Goal: Find specific page/section: Find specific page/section

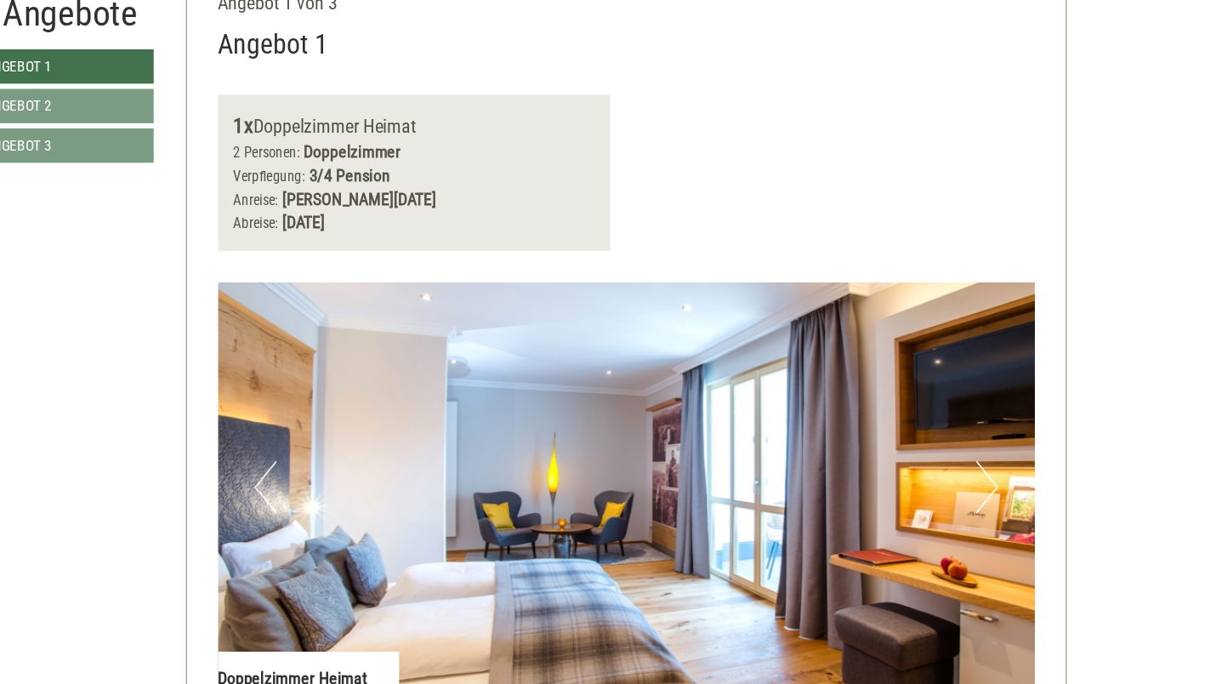
scroll to position [893, 0]
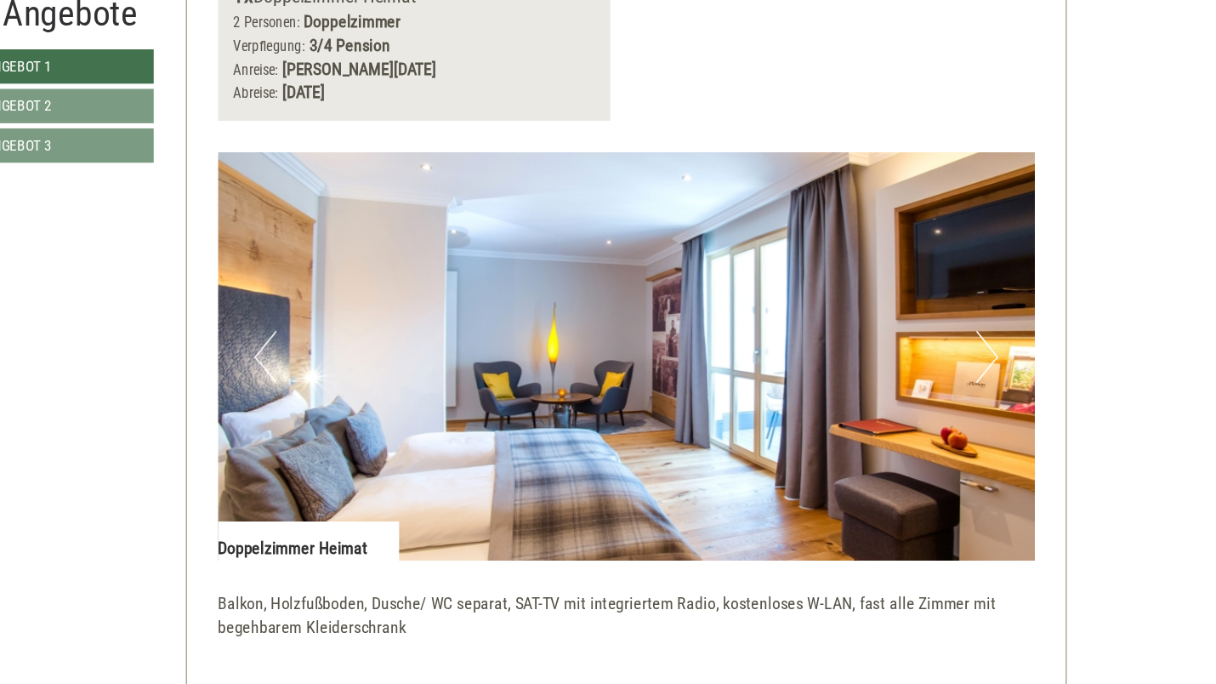
click at [1018, 395] on button "Next" at bounding box center [1027, 416] width 18 height 43
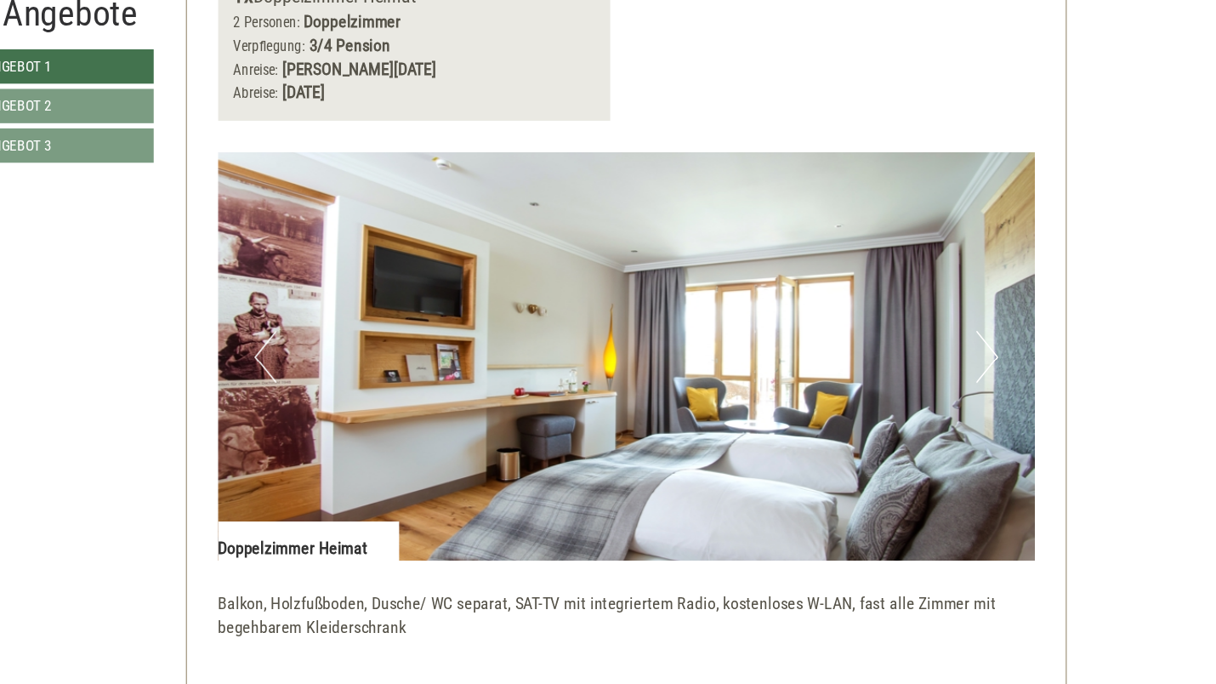
click at [1018, 395] on button "Next" at bounding box center [1027, 416] width 18 height 43
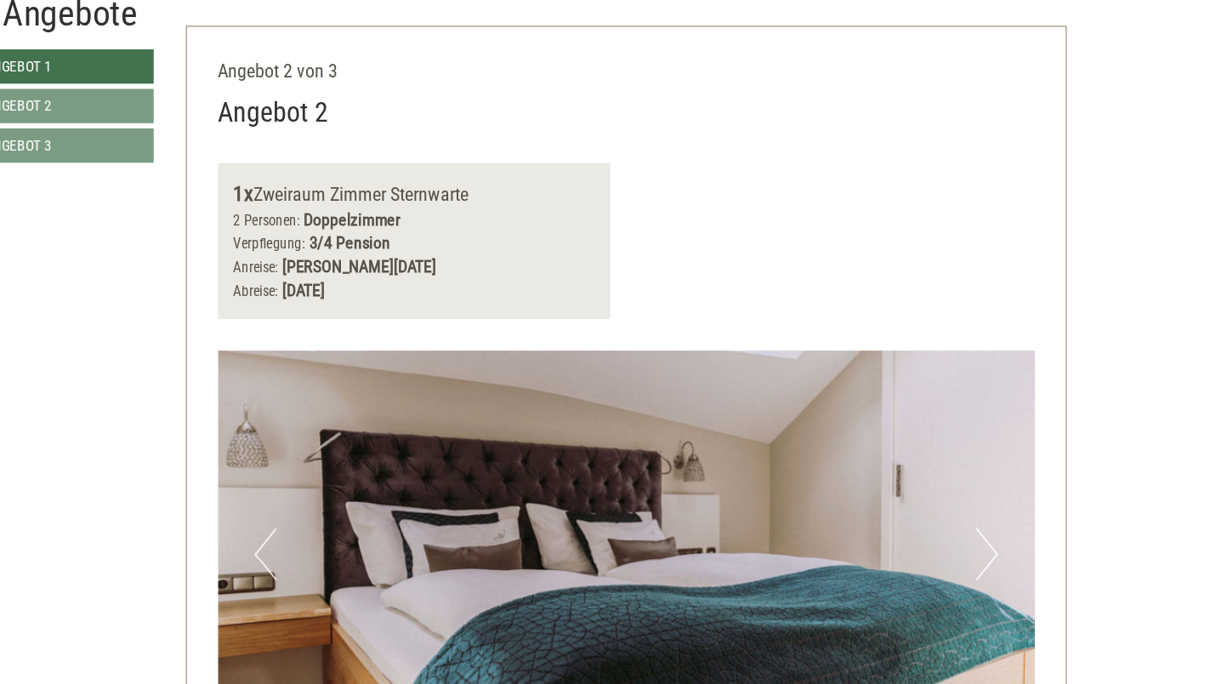
scroll to position [1974, 0]
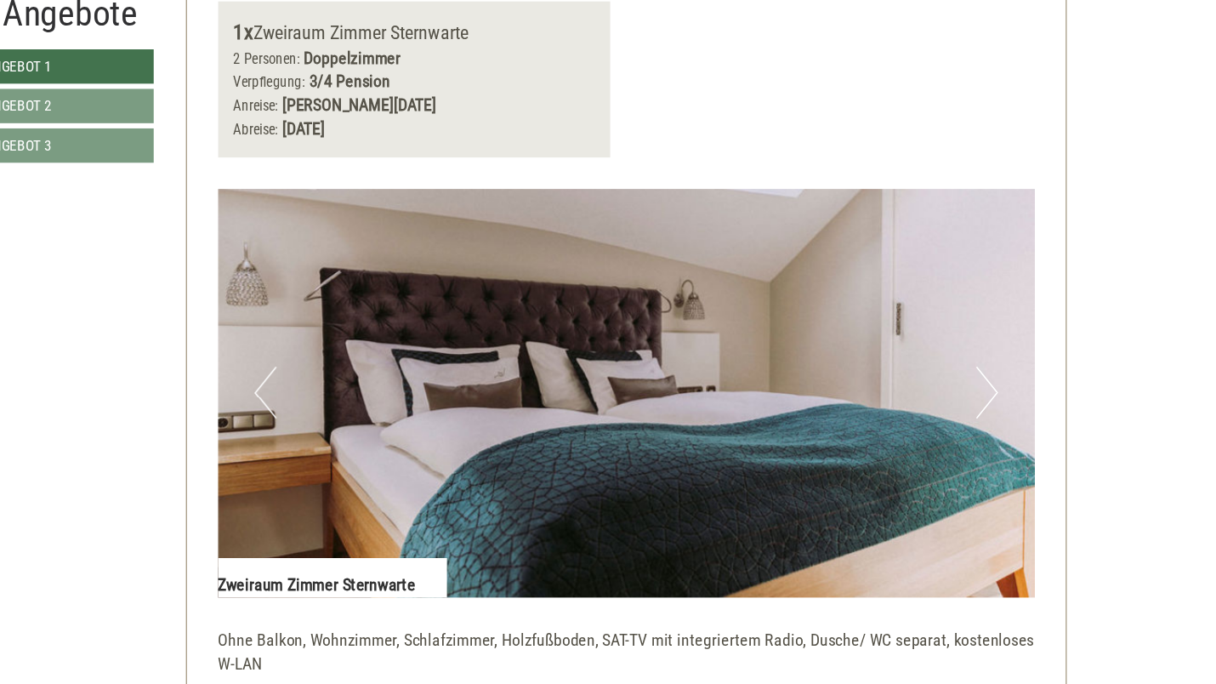
click at [1018, 424] on button "Next" at bounding box center [1027, 445] width 18 height 43
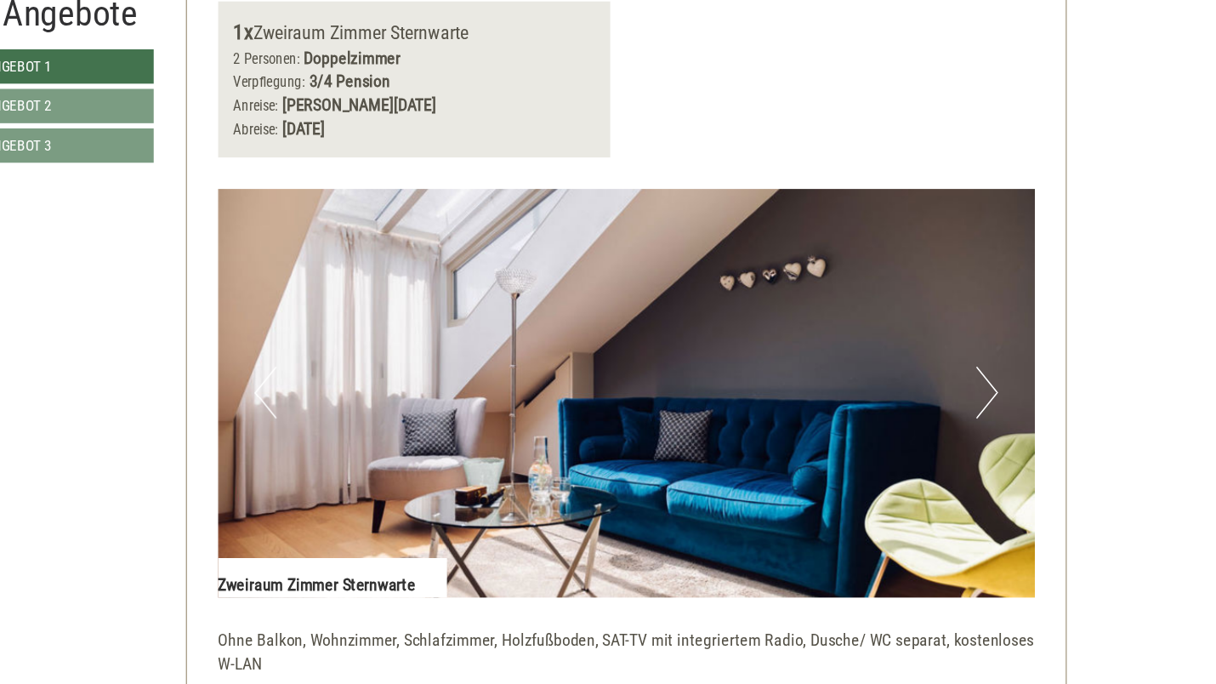
click at [1018, 424] on button "Next" at bounding box center [1027, 445] width 18 height 43
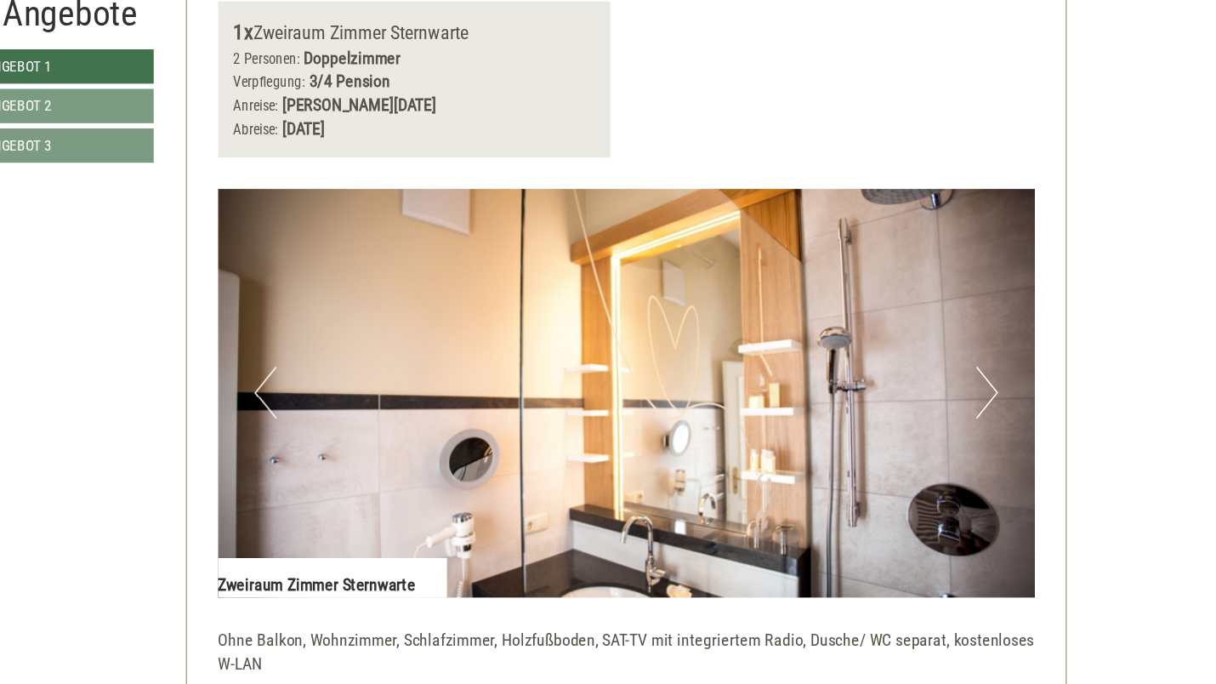
click at [1018, 424] on button "Next" at bounding box center [1027, 445] width 18 height 43
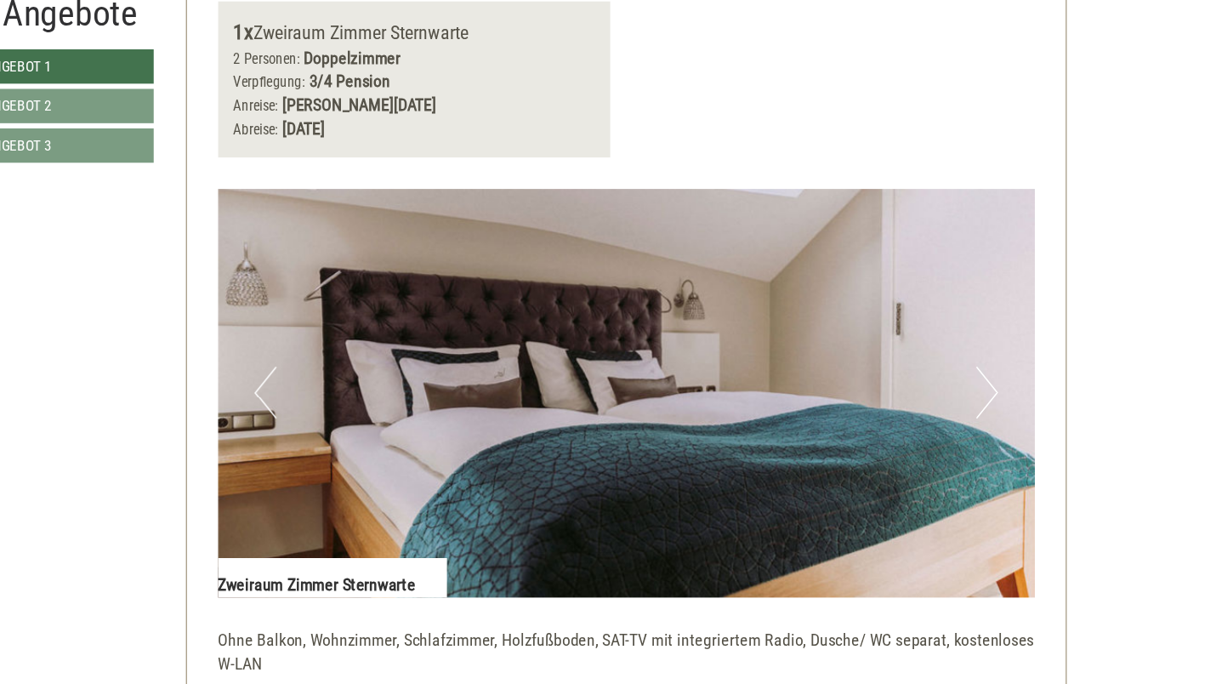
click at [1018, 424] on button "Next" at bounding box center [1027, 445] width 18 height 43
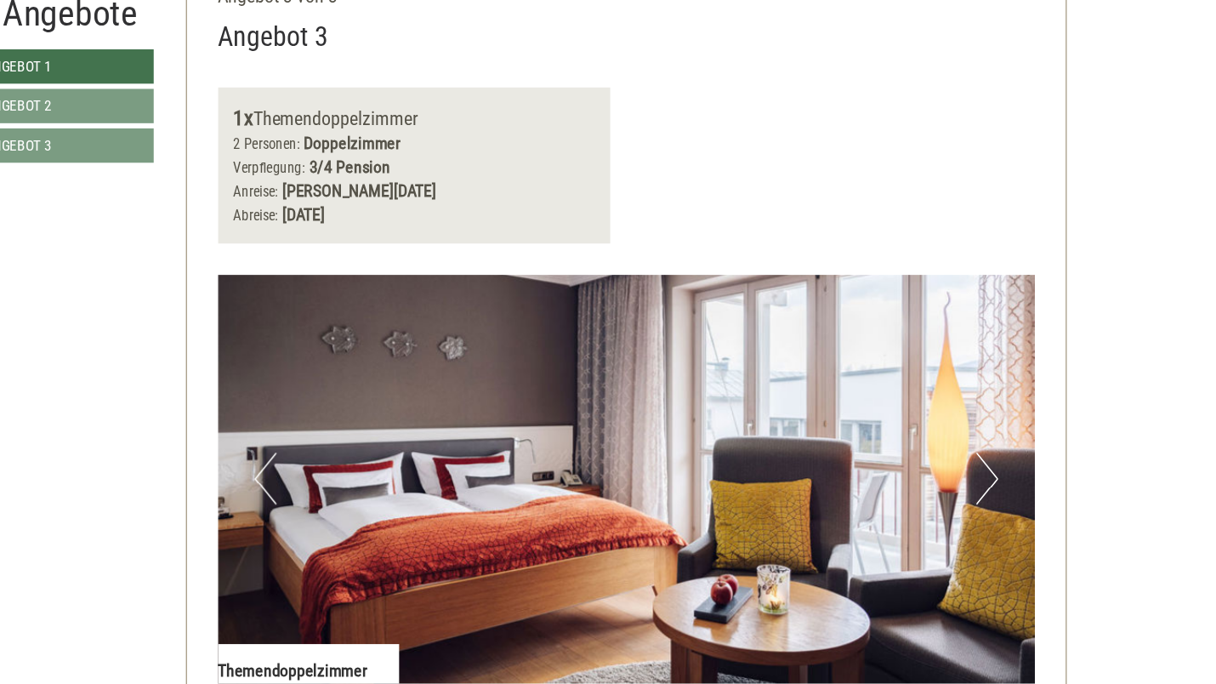
scroll to position [3023, 0]
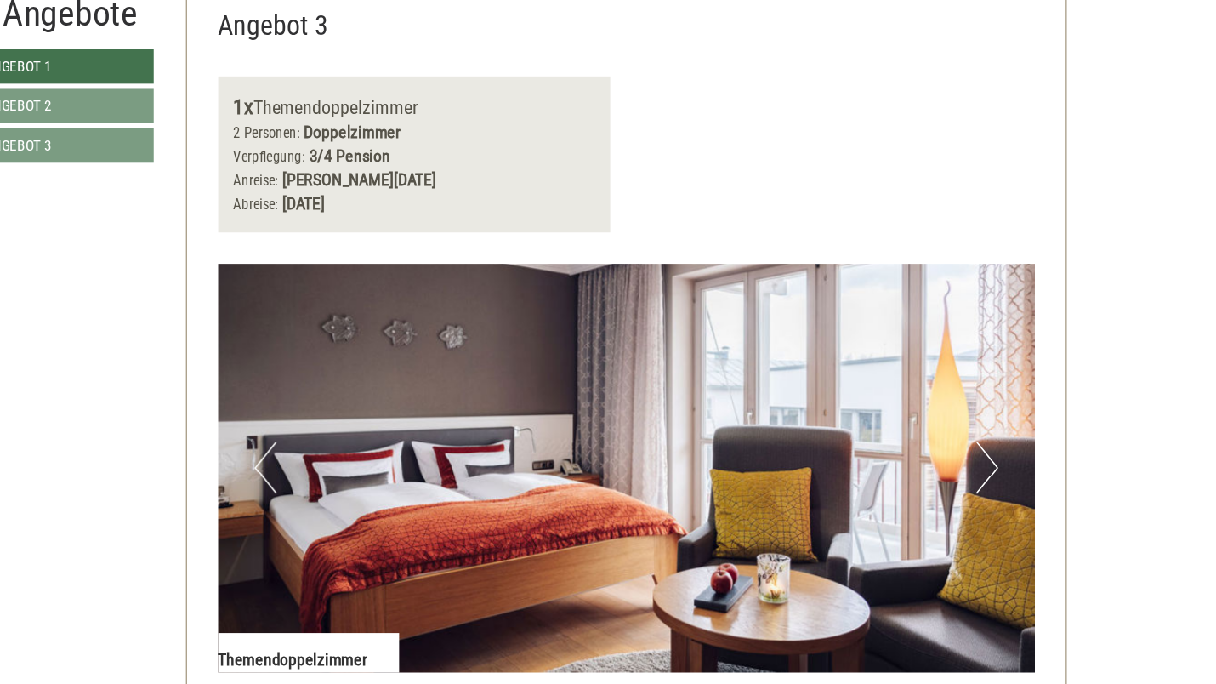
click at [1018, 485] on button "Next" at bounding box center [1027, 506] width 18 height 43
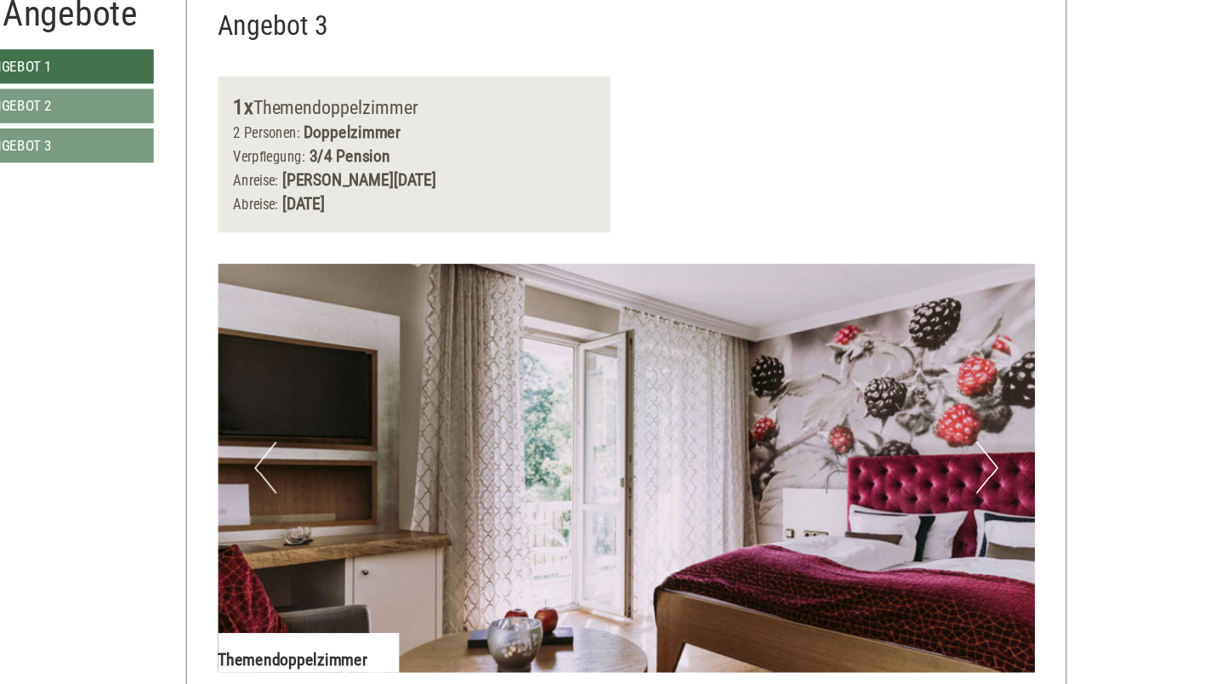
click at [1018, 485] on button "Next" at bounding box center [1027, 506] width 18 height 43
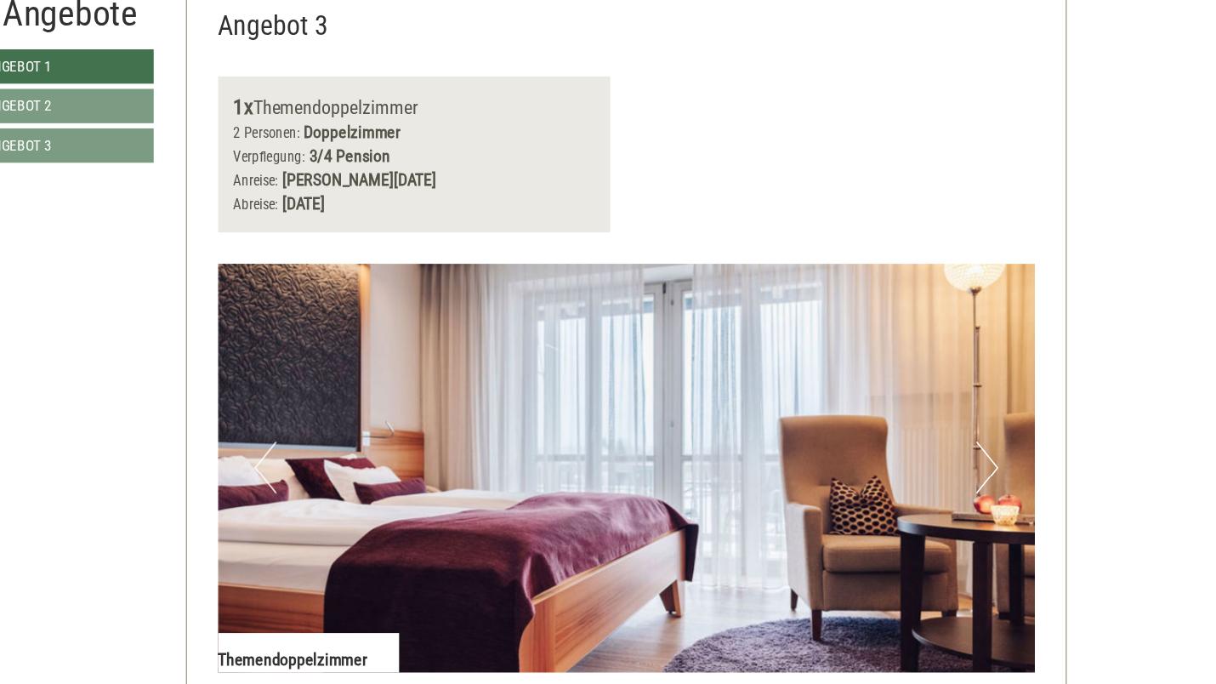
click at [1018, 485] on button "Next" at bounding box center [1027, 506] width 18 height 43
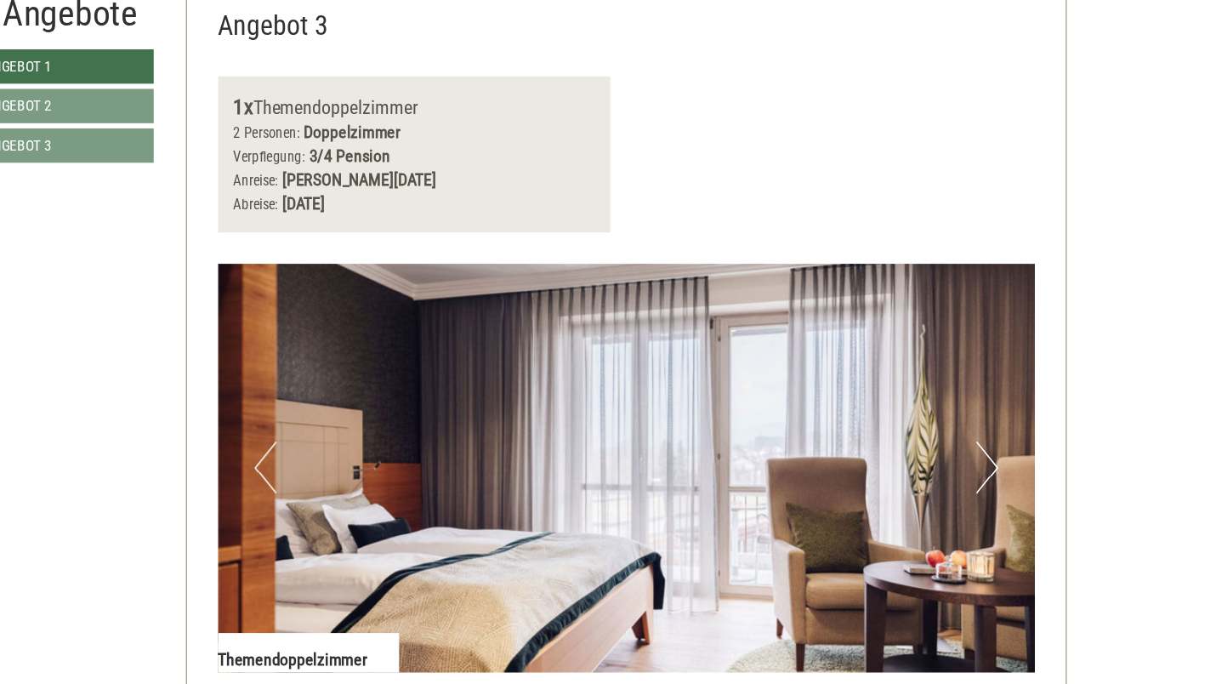
click at [1018, 485] on button "Next" at bounding box center [1027, 506] width 18 height 43
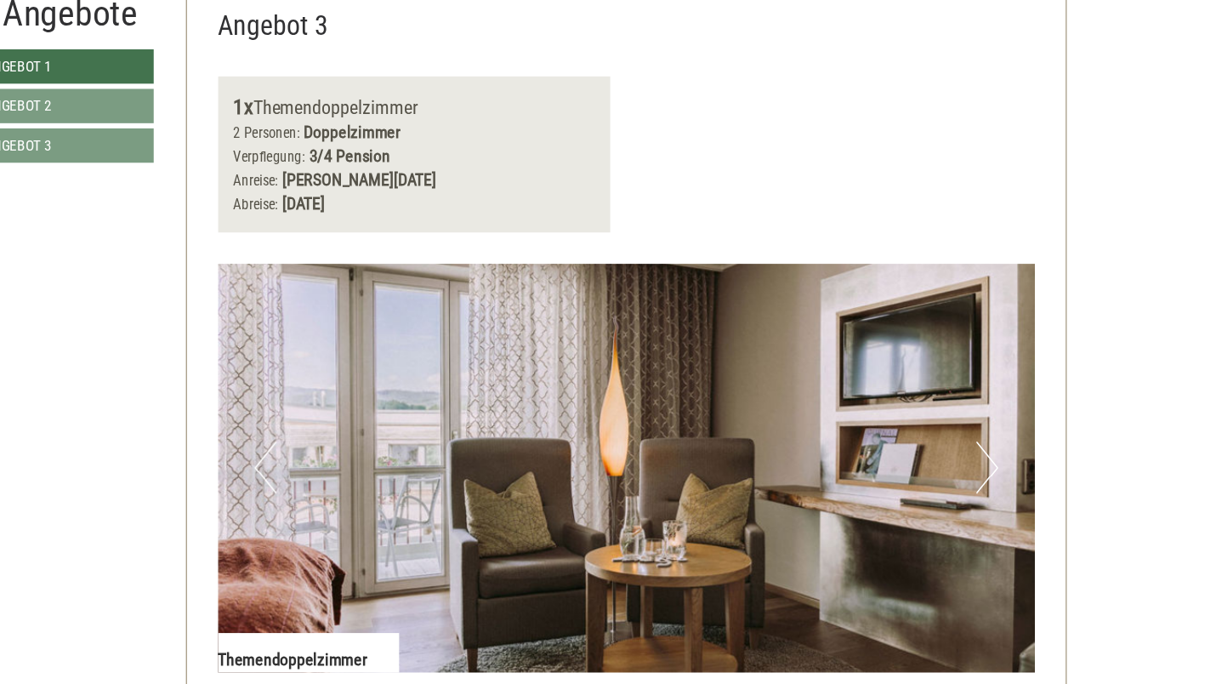
click at [1018, 485] on button "Next" at bounding box center [1027, 506] width 18 height 43
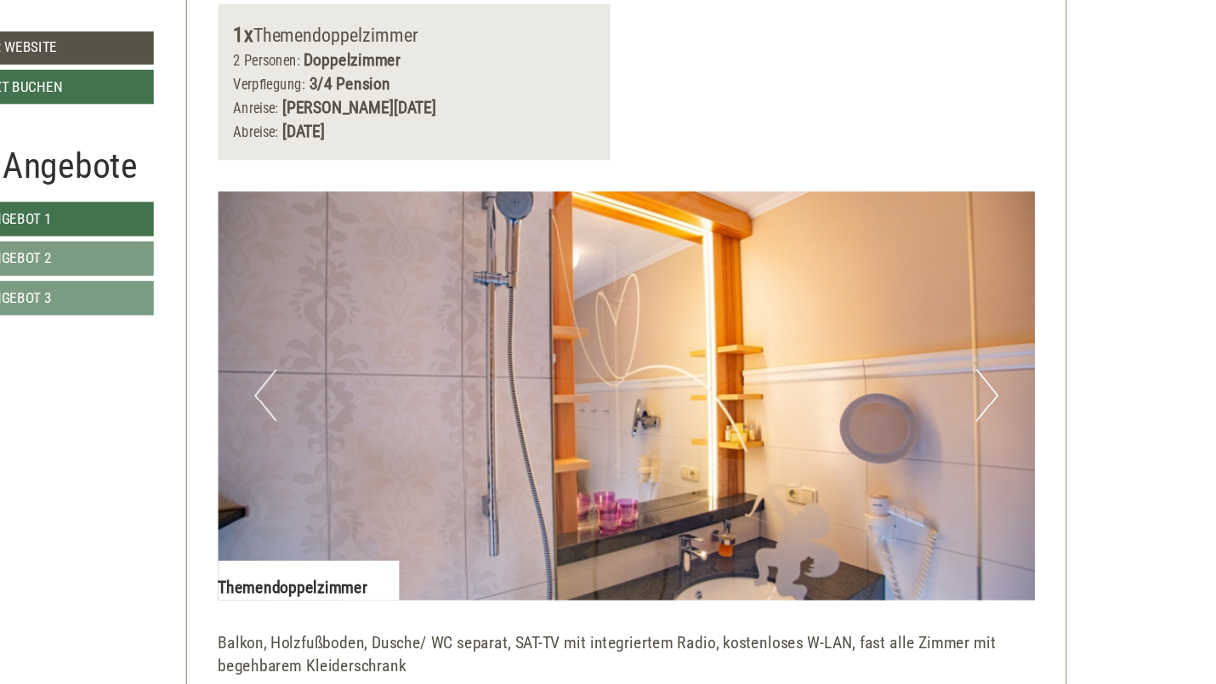
scroll to position [3176, 0]
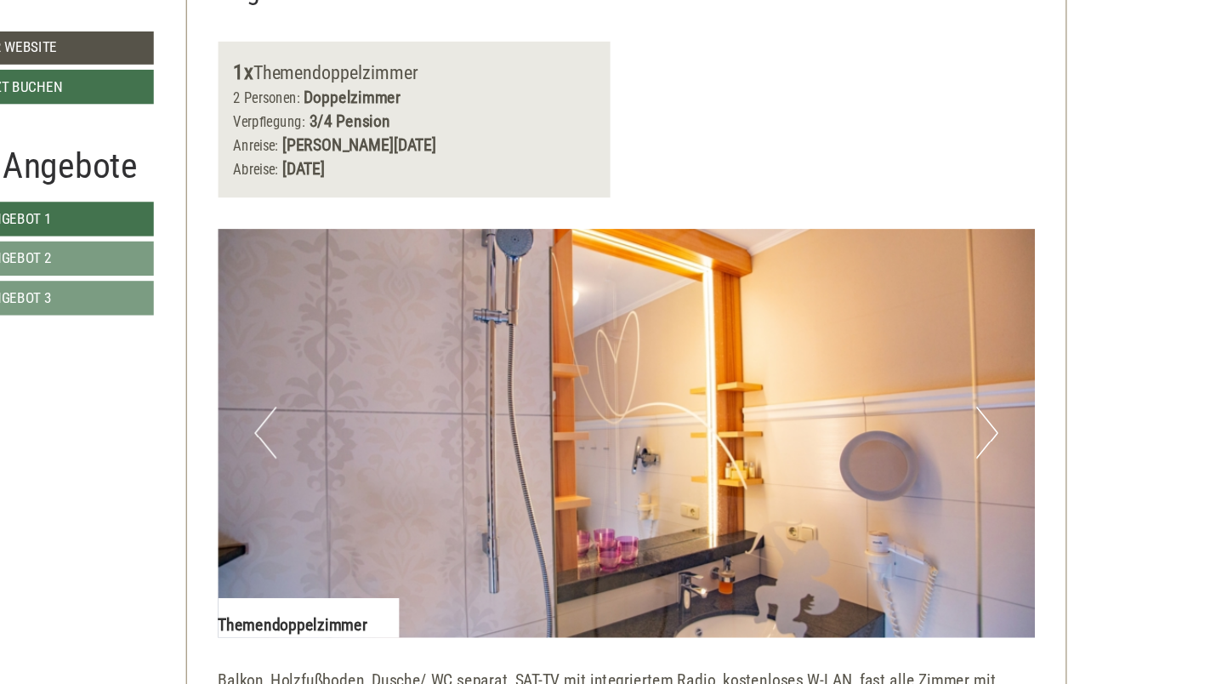
click at [1018, 339] on button "Next" at bounding box center [1027, 353] width 18 height 43
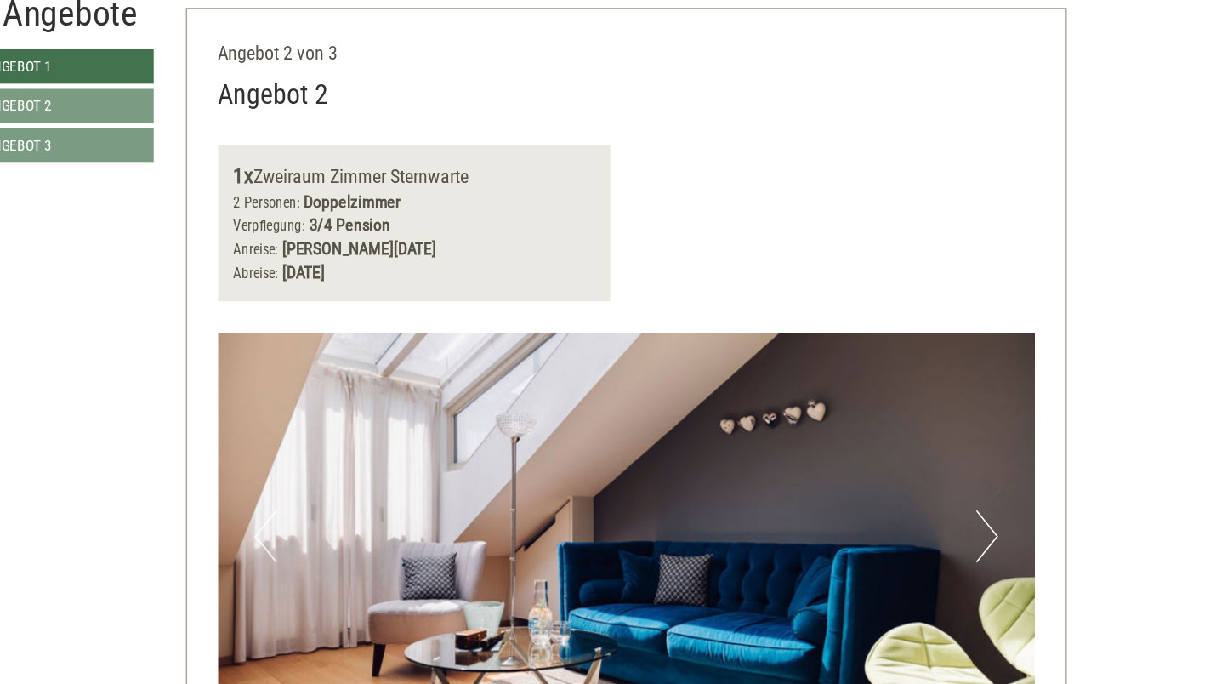
scroll to position [1937, 0]
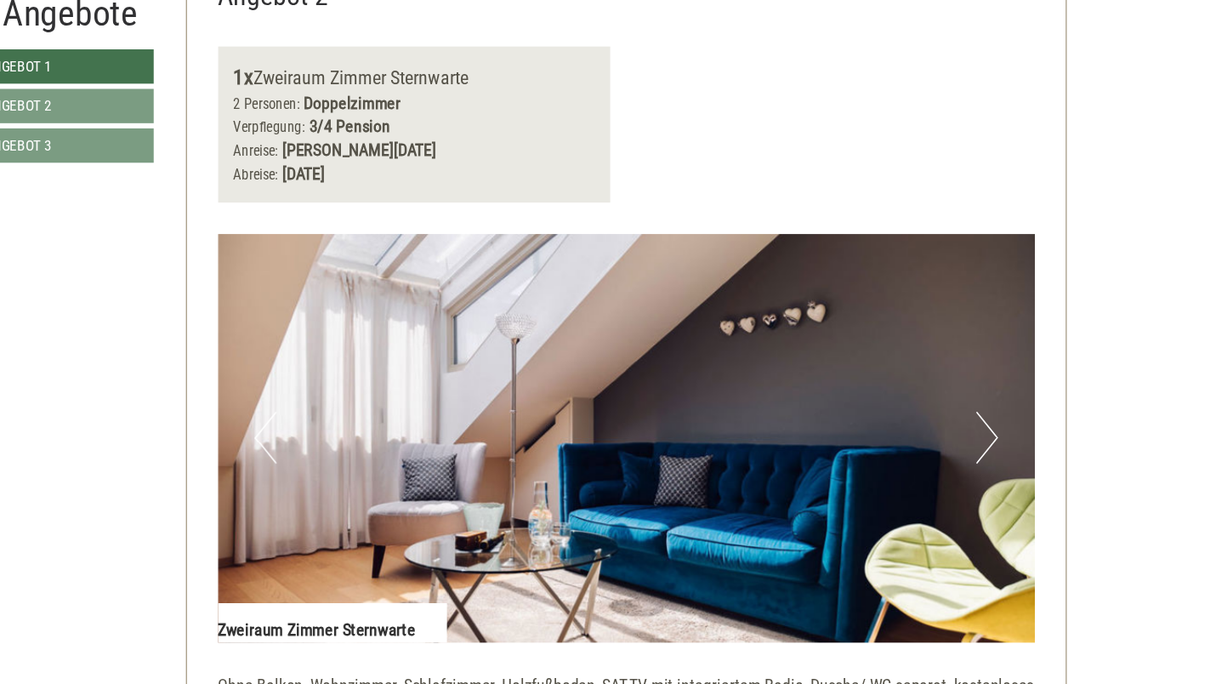
click at [1018, 461] on button "Next" at bounding box center [1027, 482] width 18 height 43
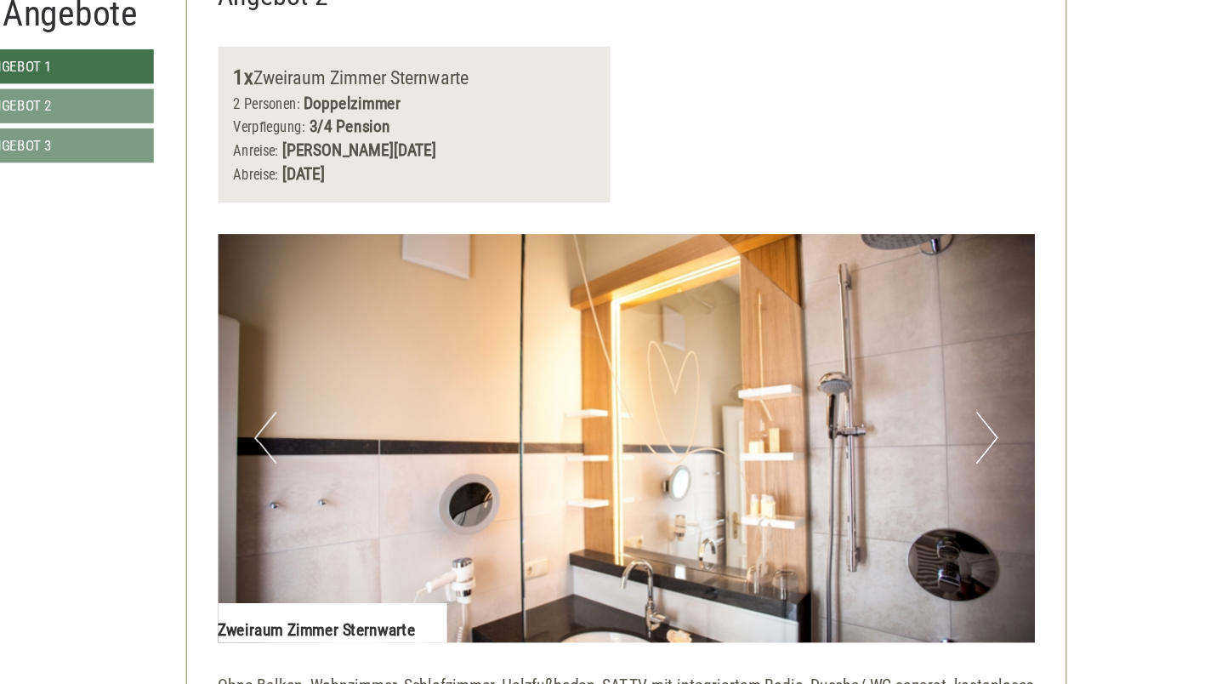
click at [1018, 461] on button "Next" at bounding box center [1027, 482] width 18 height 43
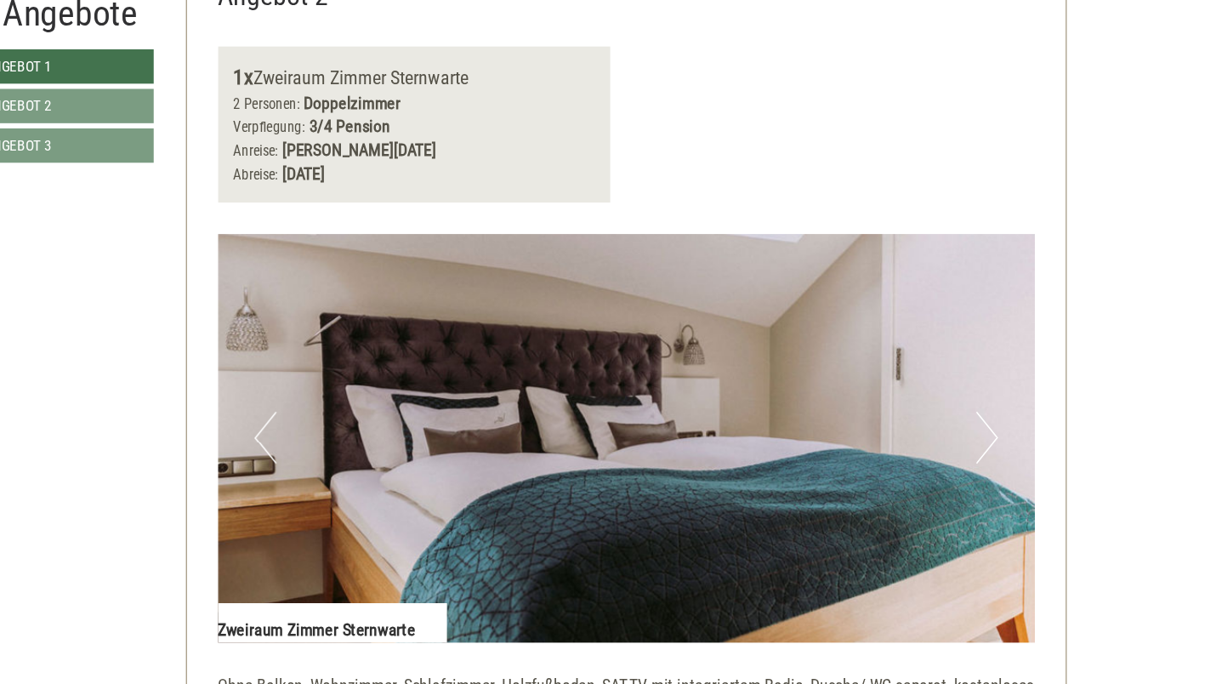
click at [1018, 461] on button "Next" at bounding box center [1027, 482] width 18 height 43
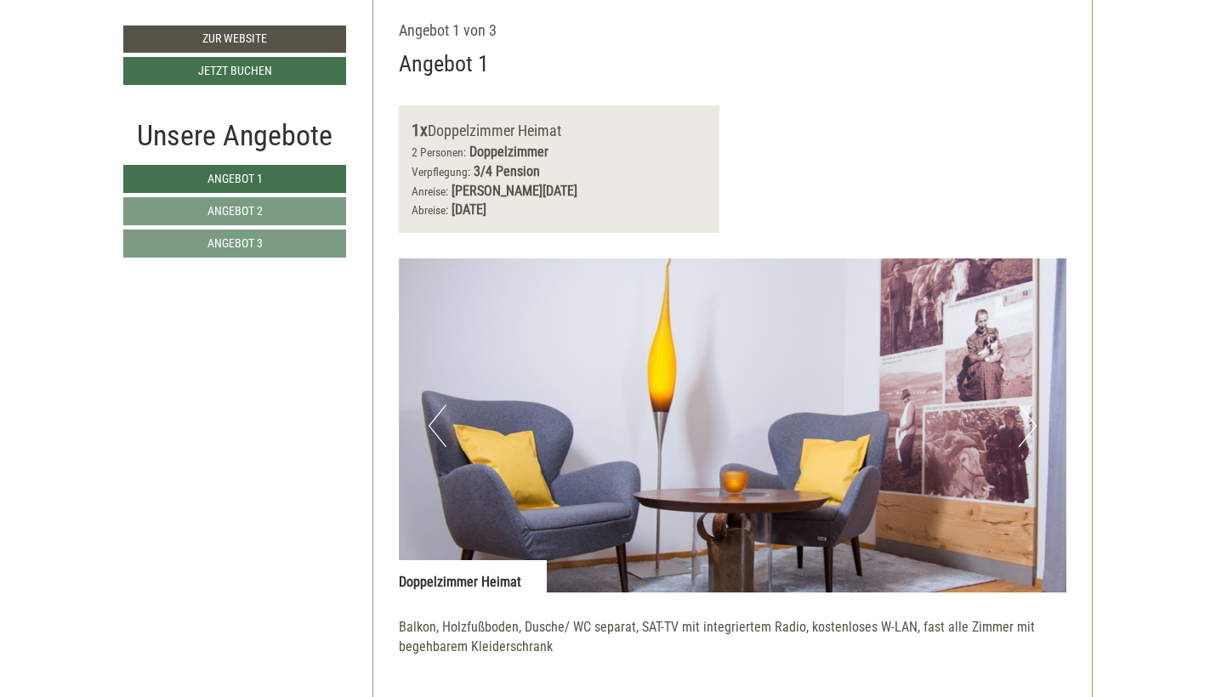
scroll to position [404, 0]
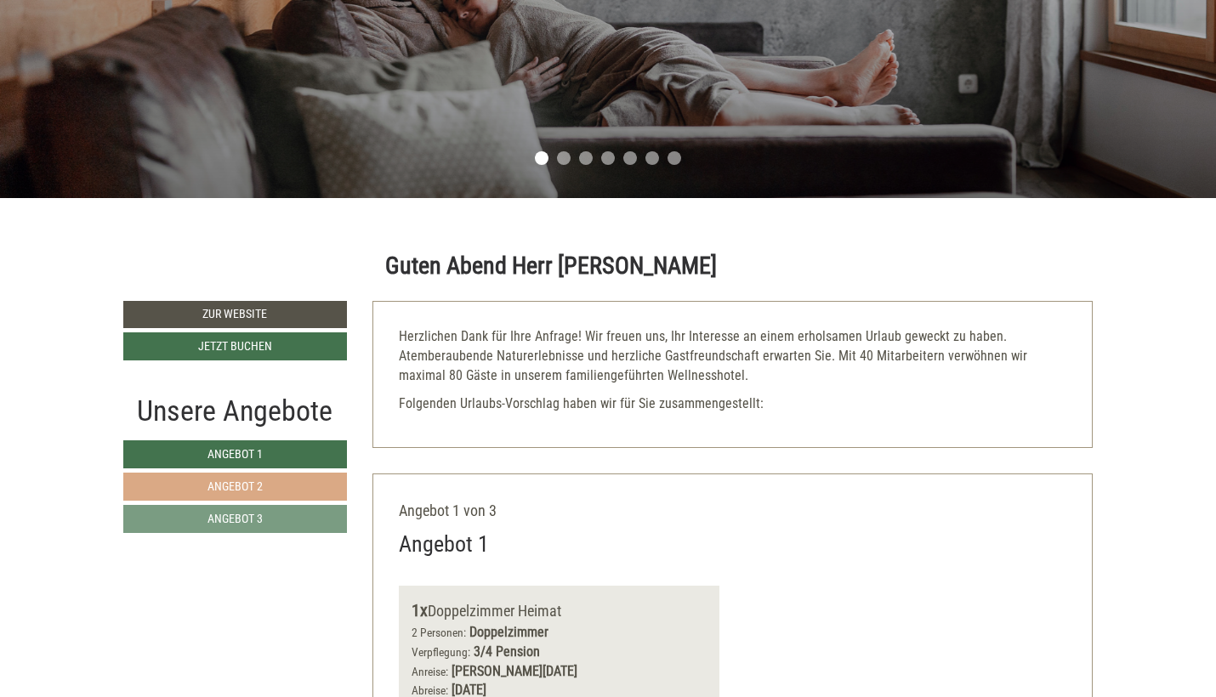
click at [241, 479] on span "Angebot 2" at bounding box center [234, 486] width 55 height 14
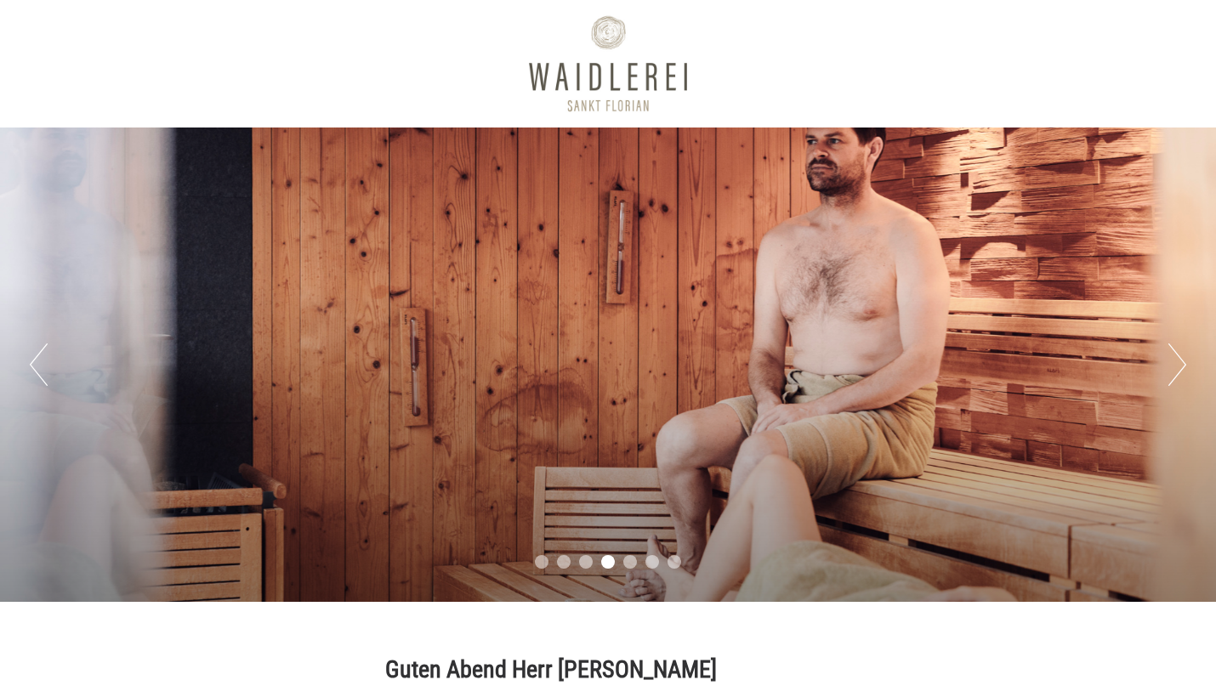
scroll to position [0, 0]
click at [1179, 377] on button "Next" at bounding box center [1177, 364] width 18 height 43
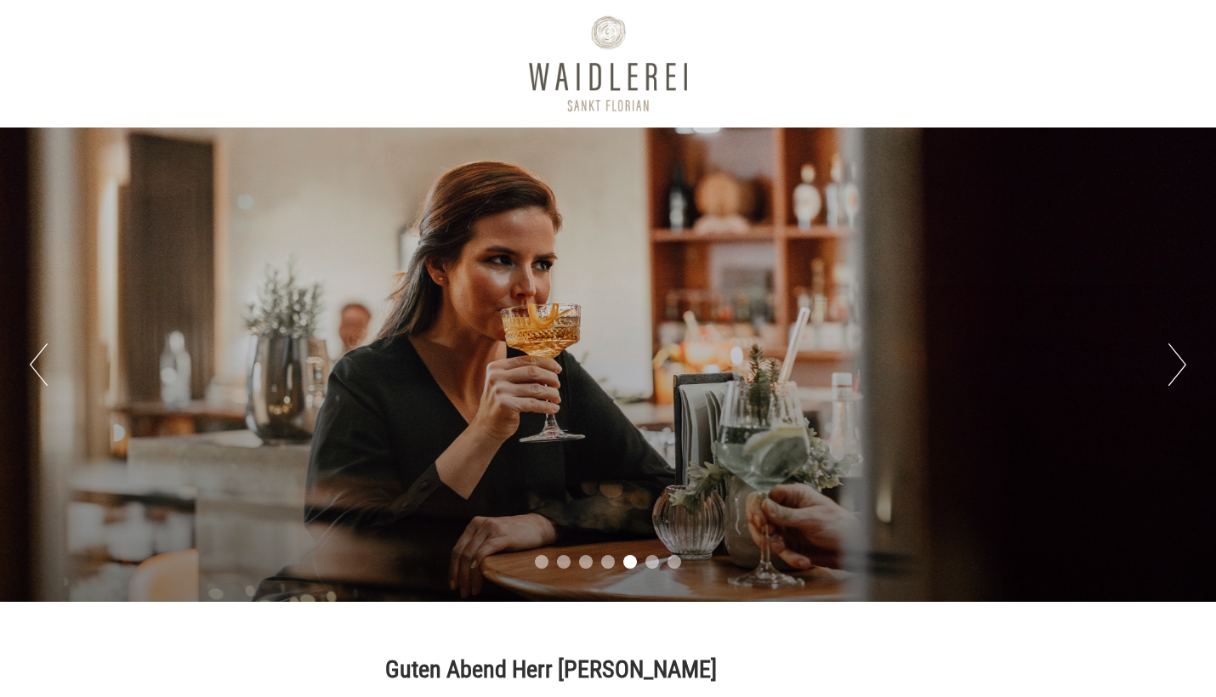
click at [1179, 377] on button "Next" at bounding box center [1177, 364] width 18 height 43
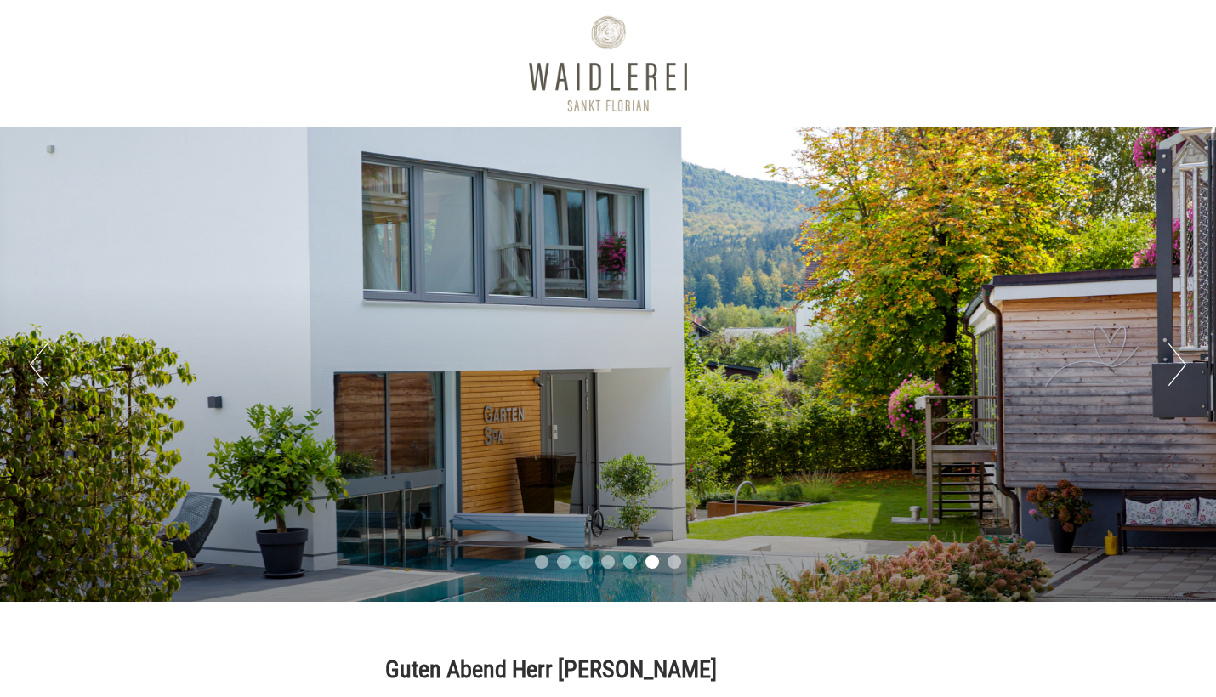
click at [1179, 377] on button "Next" at bounding box center [1177, 364] width 18 height 43
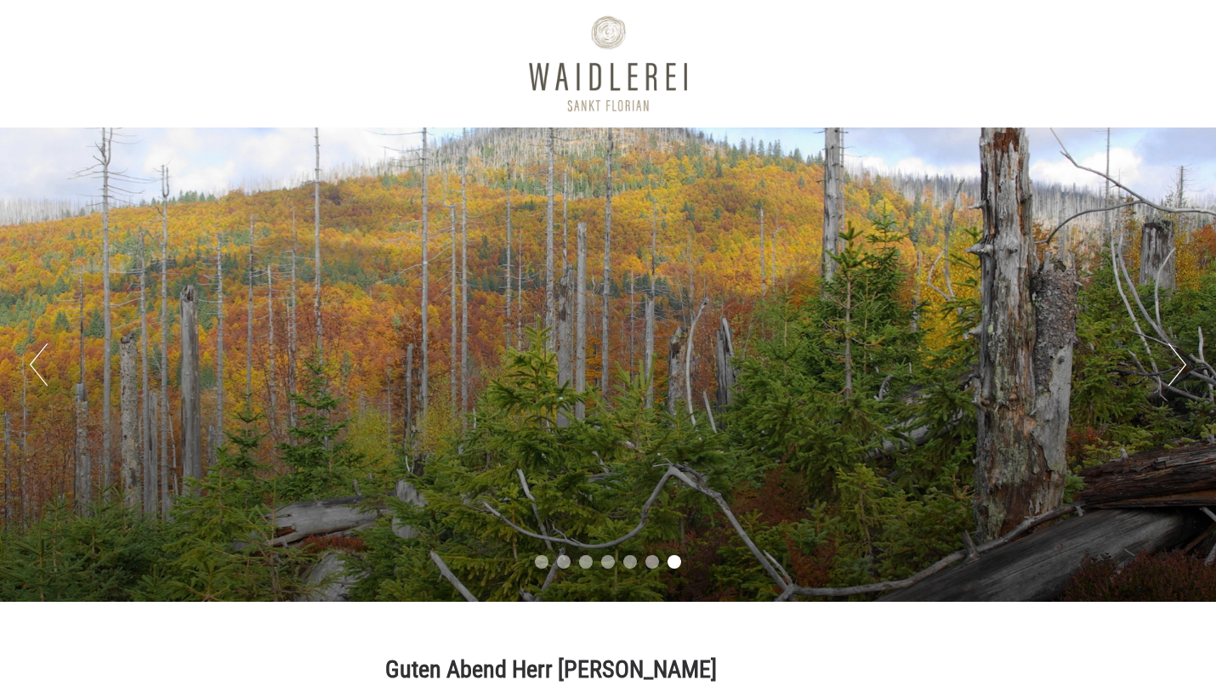
click at [1179, 377] on button "Next" at bounding box center [1177, 364] width 18 height 43
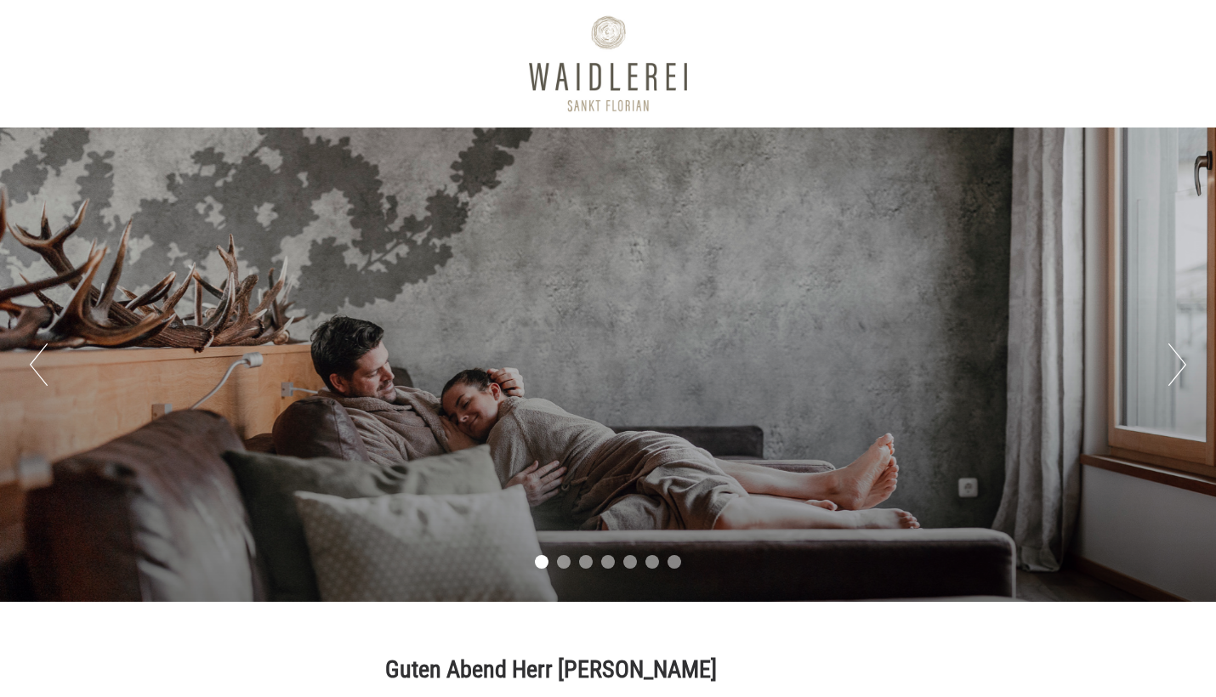
click at [1179, 377] on button "Next" at bounding box center [1177, 364] width 18 height 43
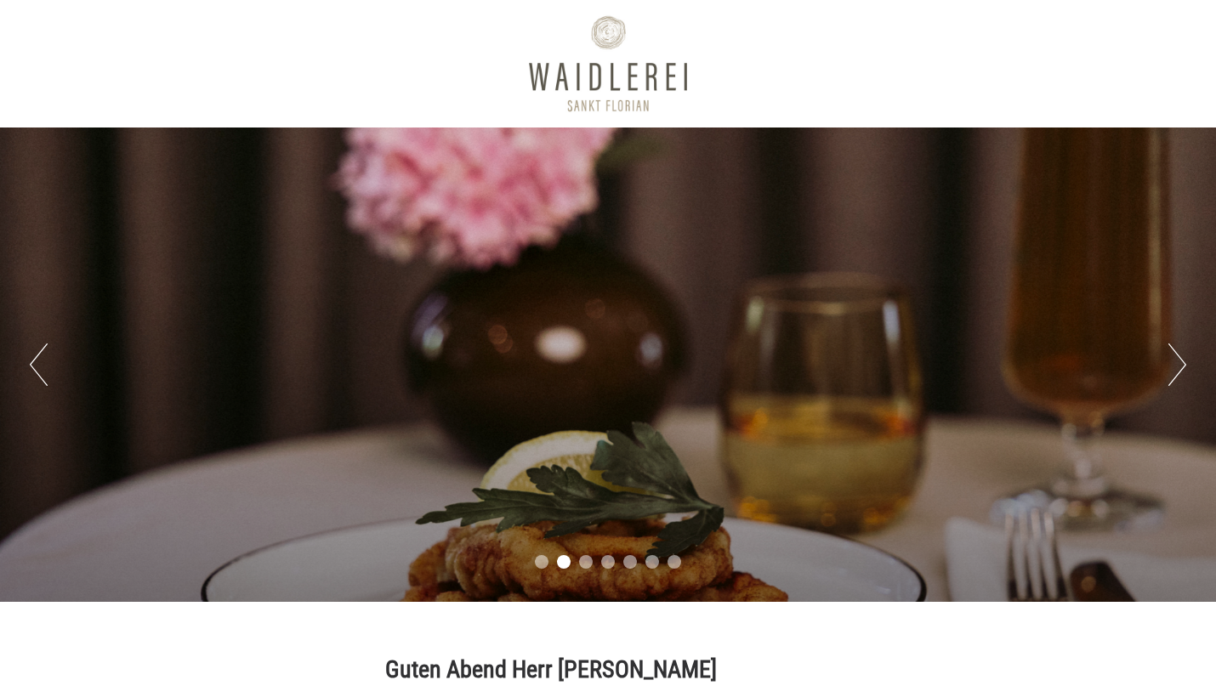
click at [1179, 377] on button "Next" at bounding box center [1177, 364] width 18 height 43
